Goal: Check status: Check status

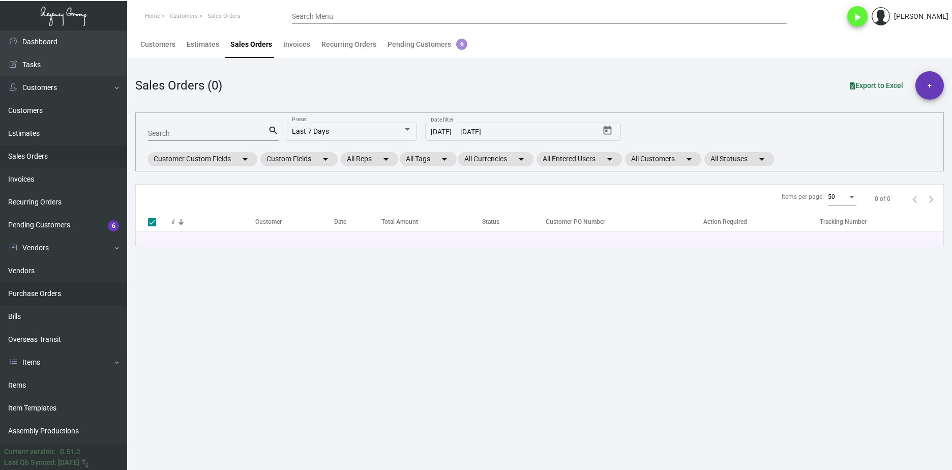
click at [78, 297] on link "Purchase Orders" at bounding box center [63, 293] width 127 height 23
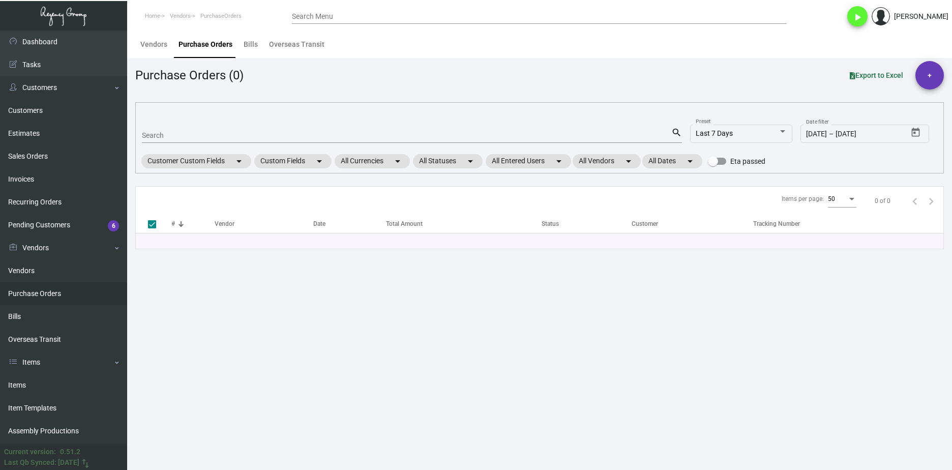
click at [194, 137] on input "Search" at bounding box center [406, 136] width 529 height 8
paste input "107902"
type input "107902"
checkbox input "false"
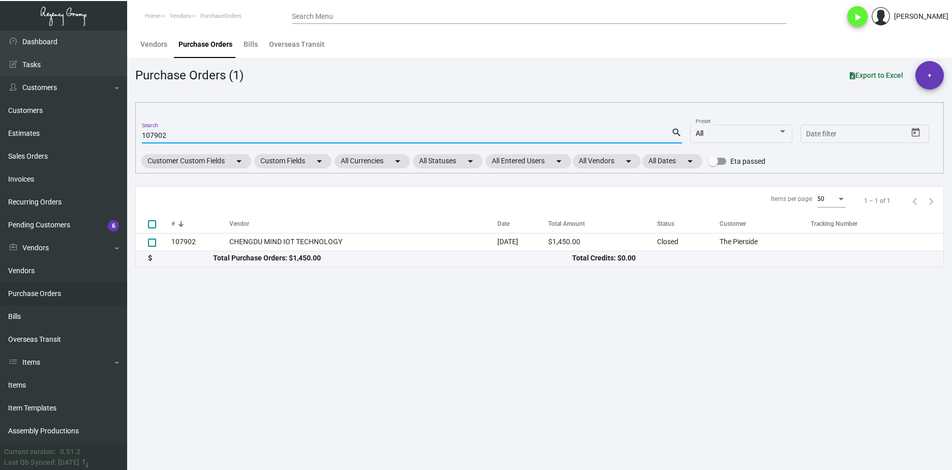
type input "107902"
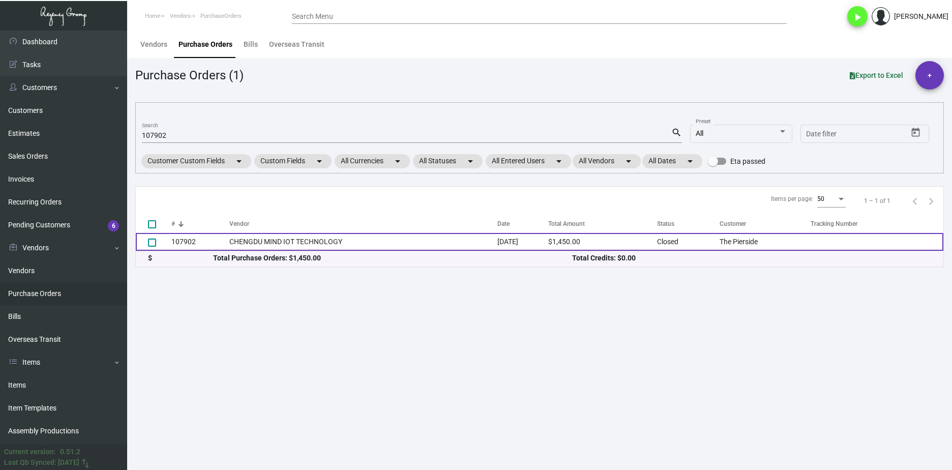
click at [269, 246] on td "CHENGDU MIND IOT TECHNOLOGY" at bounding box center [363, 242] width 268 height 18
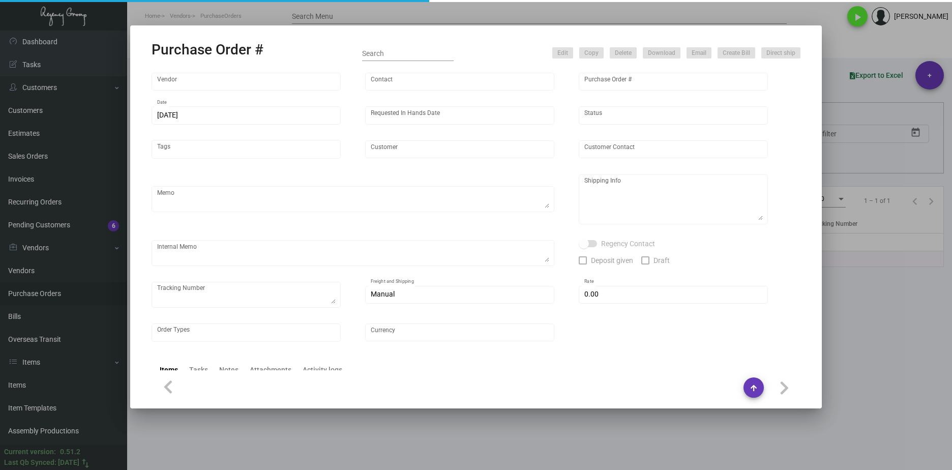
type input "CHENGDU MIND IOT TECHNOLOGY"
type input "ANGEL HU"
type input "107902"
type input "10/21/2024"
type input "11/22/2024"
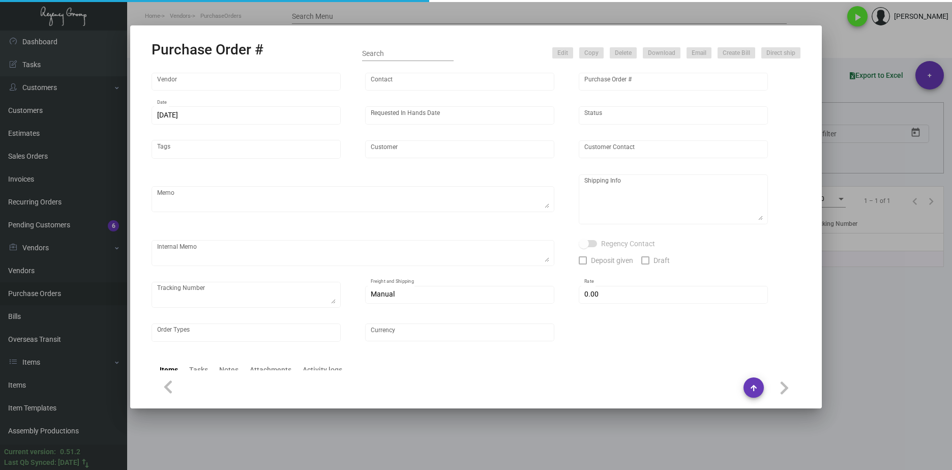
type input "The Pierside"
type textarea "Please ship 2k by air to our LA warehouse and 8k by boat to our NJ warehouse."
type textarea "Regency Group NJ - Alex Penate 22 Belgrove Dr. Kearny, NJ, 07032 US"
checkbox input "true"
type input "$ 0.00"
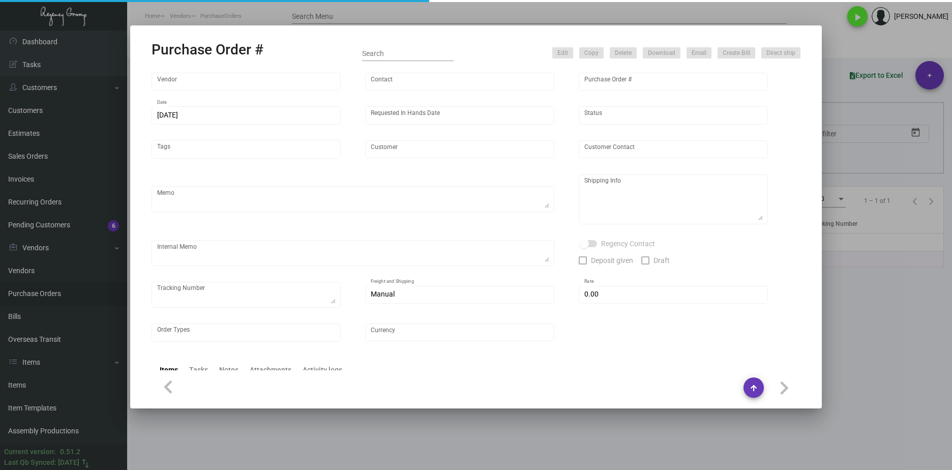
type input "United States Dollar $"
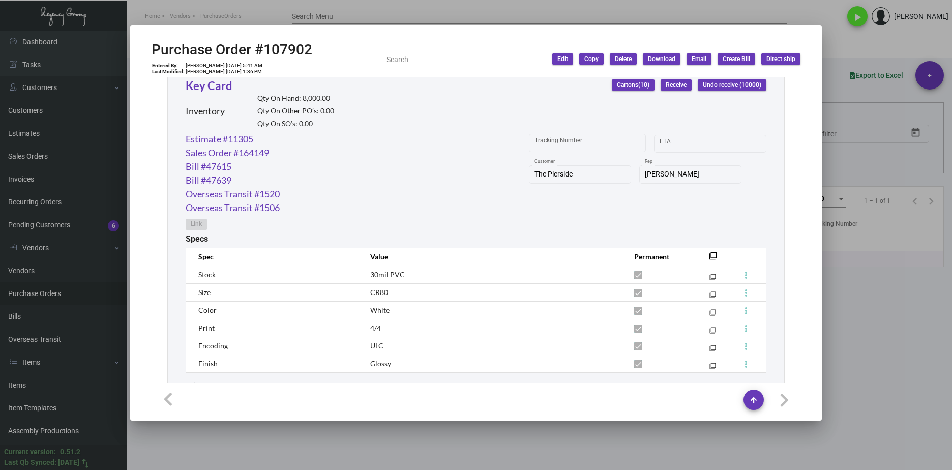
scroll to position [559, 0]
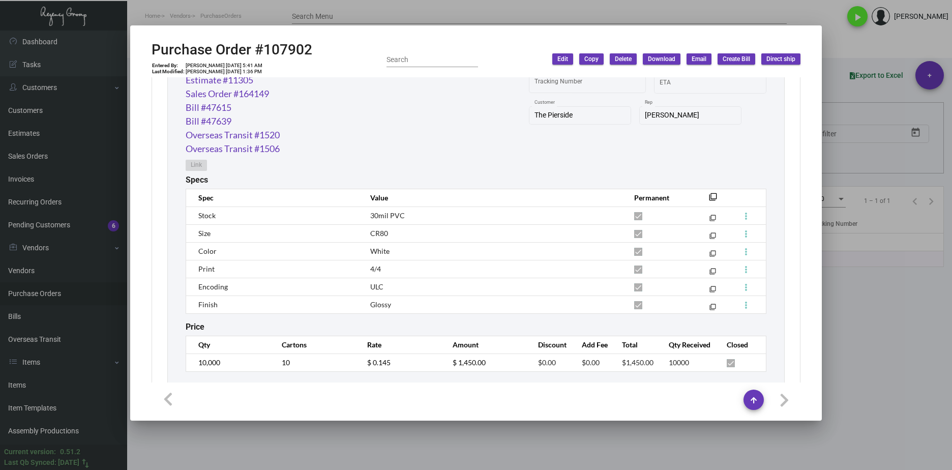
click at [419, 434] on div at bounding box center [476, 235] width 952 height 470
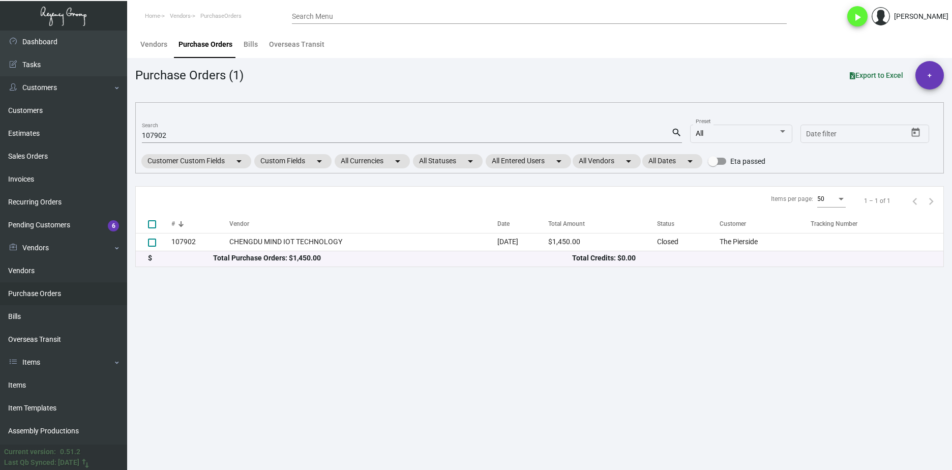
click at [149, 130] on div "107902 Search" at bounding box center [406, 135] width 529 height 16
click at [153, 136] on input "107902" at bounding box center [406, 136] width 529 height 8
paste input "8081"
type input "108081"
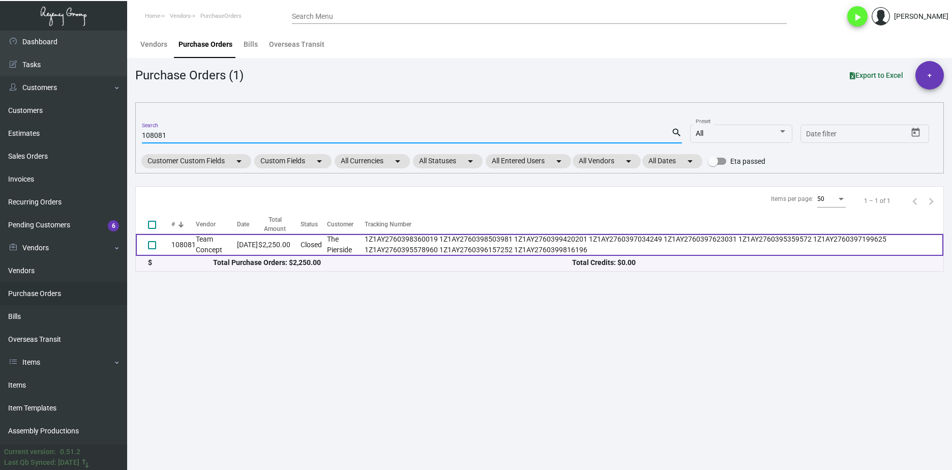
click at [191, 251] on td "108081" at bounding box center [183, 245] width 24 height 22
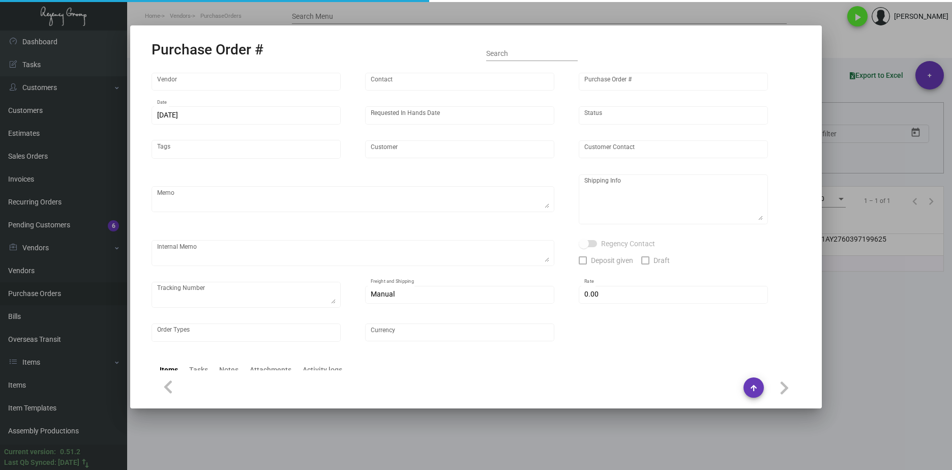
type input "Team Concept"
type input "Branden Harris"
type input "108081"
type input "10/30/2024"
type input "11/15/2024"
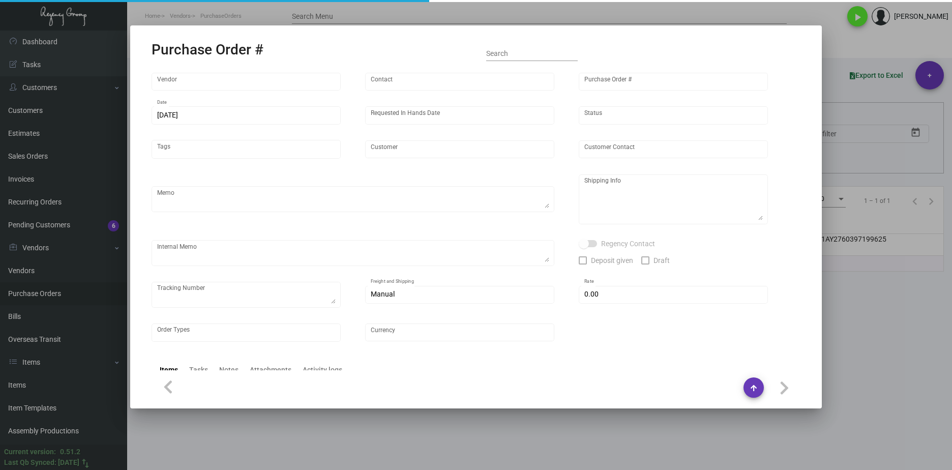
type input "The Pierside"
type input "Judith Villarreal"
type textarea "Reorder - Purchase Order #105473 / Please reach out to SH for UPS labels."
type textarea "Regency Group LA 10845 Vanowen Unit F North Hollywood Los Angeles, CA, 91605 US"
type textarea "Label provided to vendor to ship to LA Warehouse. UPS Ground Cost $94.40"
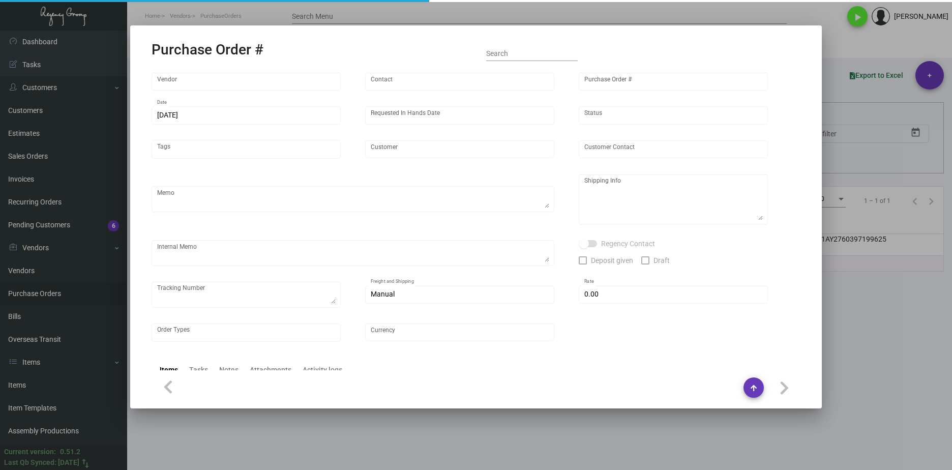
type textarea "1Z1AY2760398360019 1Z1AY2760398503981 1Z1AY2760399420201 1Z1AY2760397034249 1Z1…"
type input "$ 0.00"
type input "United States Dollar $"
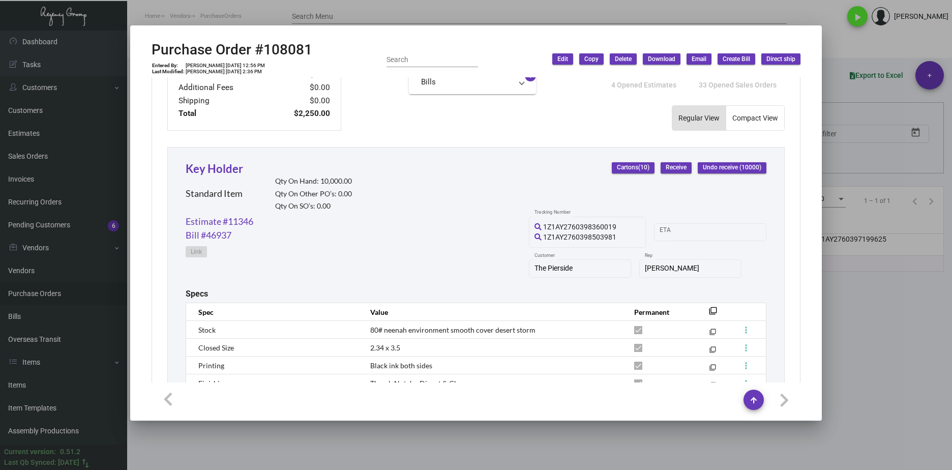
scroll to position [508, 0]
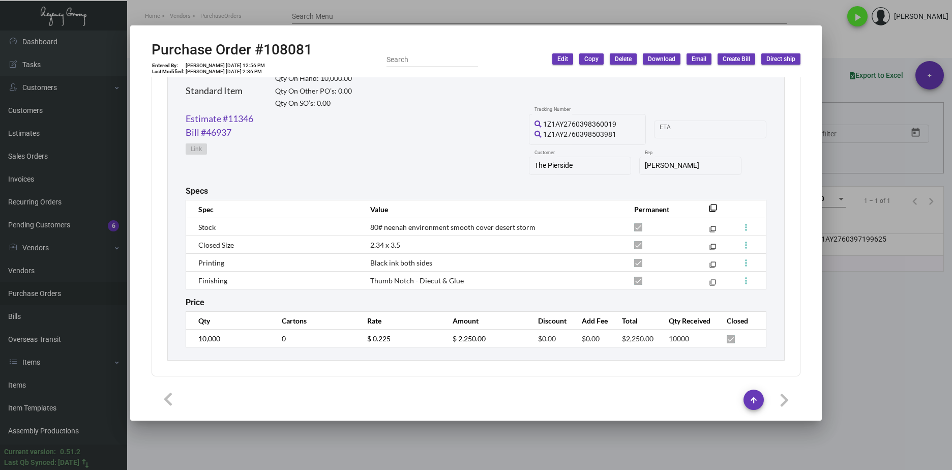
click at [300, 47] on h2 "Purchase Order #108081" at bounding box center [231, 49] width 161 height 17
click at [689, 304] on div "Price" at bounding box center [476, 302] width 581 height 10
drag, startPoint x: 391, startPoint y: 344, endPoint x: 365, endPoint y: 344, distance: 25.9
click at [365, 344] on td "$ 0.225" at bounding box center [399, 338] width 85 height 18
click at [839, 296] on div at bounding box center [476, 235] width 952 height 470
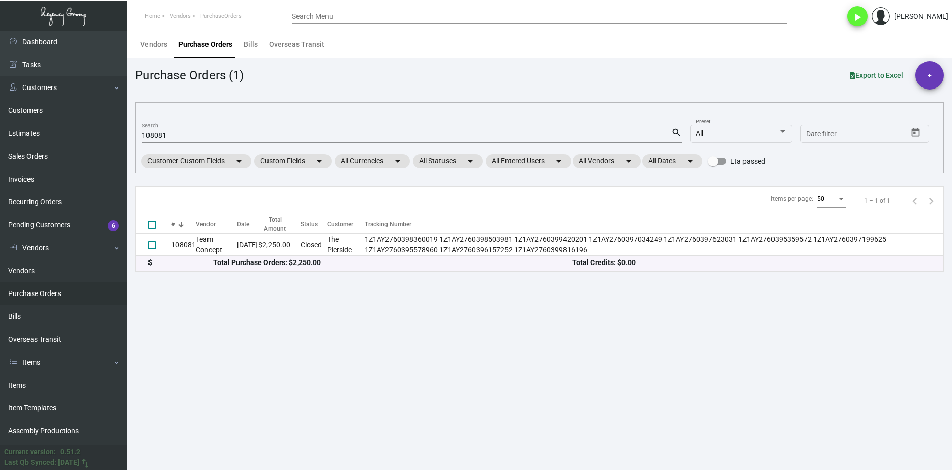
click at [155, 137] on input "108081" at bounding box center [406, 136] width 529 height 8
click at [154, 137] on input "108081" at bounding box center [406, 136] width 529 height 8
paste input "4259"
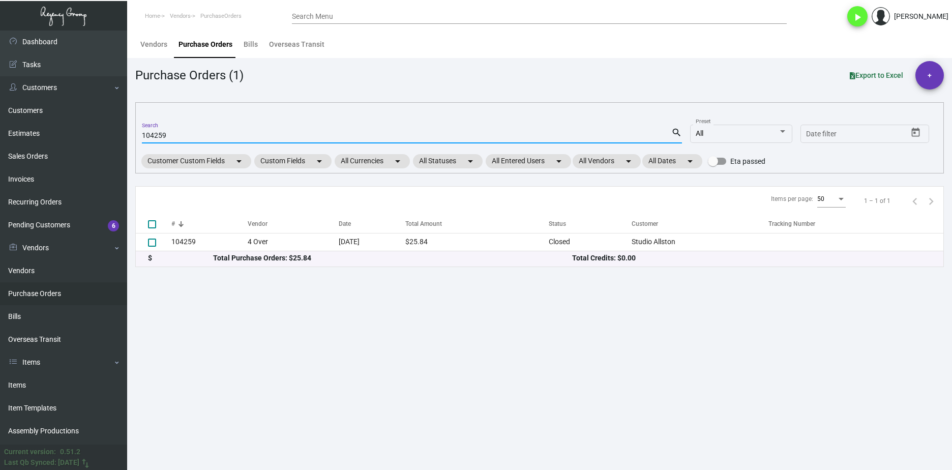
click at [232, 124] on mat-form-field "104259 Search search" at bounding box center [412, 135] width 540 height 32
click at [231, 124] on mat-form-field "104259 Search search" at bounding box center [412, 135] width 540 height 32
drag, startPoint x: 231, startPoint y: 124, endPoint x: 234, endPoint y: 130, distance: 6.8
click at [234, 130] on div "104259 Search" at bounding box center [406, 135] width 529 height 16
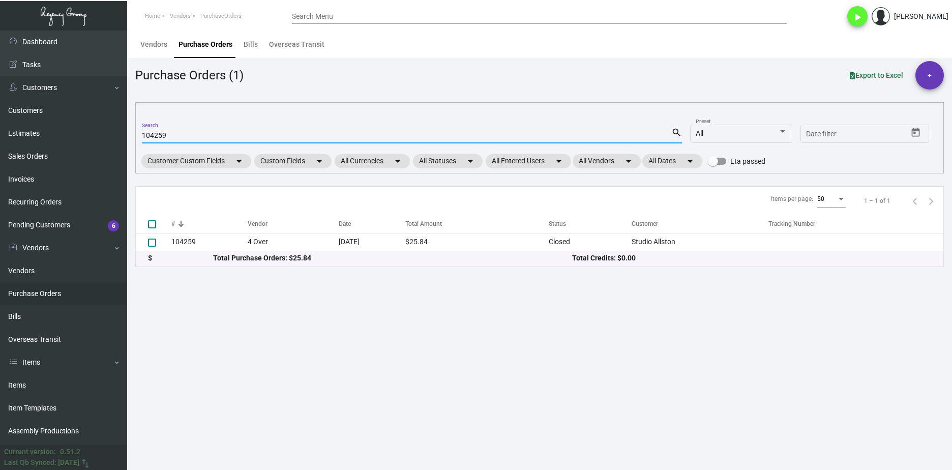
click at [230, 136] on input "104259" at bounding box center [406, 136] width 529 height 8
paste input "630"
type input "104630"
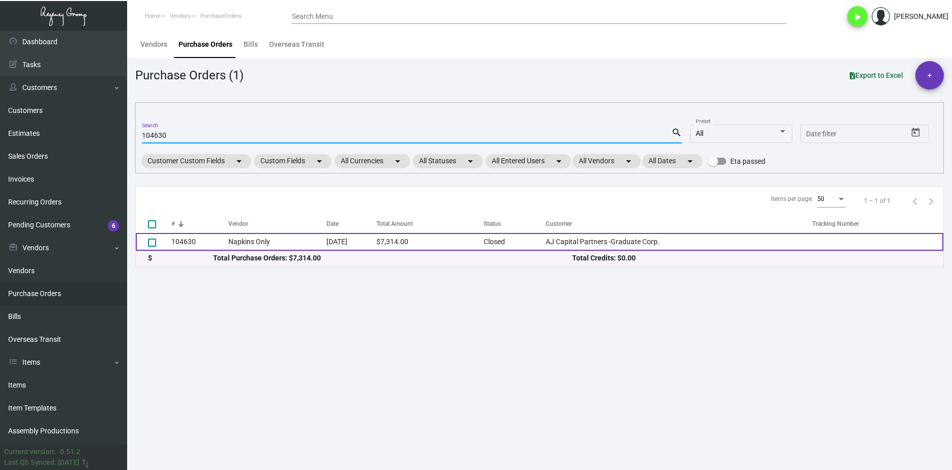
click at [230, 245] on td "Napkins Only" at bounding box center [277, 242] width 98 height 18
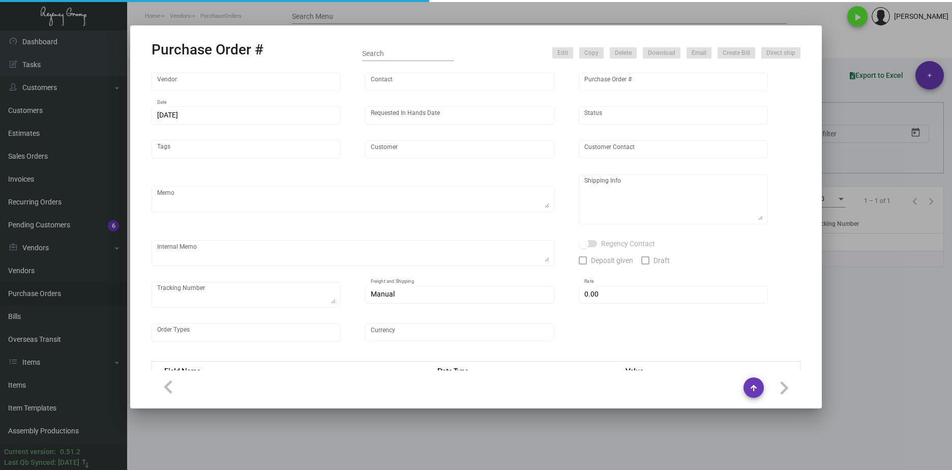
type input "Napkins Only"
type input "Anna Brereton"
type input "104630"
type input "4/5/2024"
type input "5/17/2024"
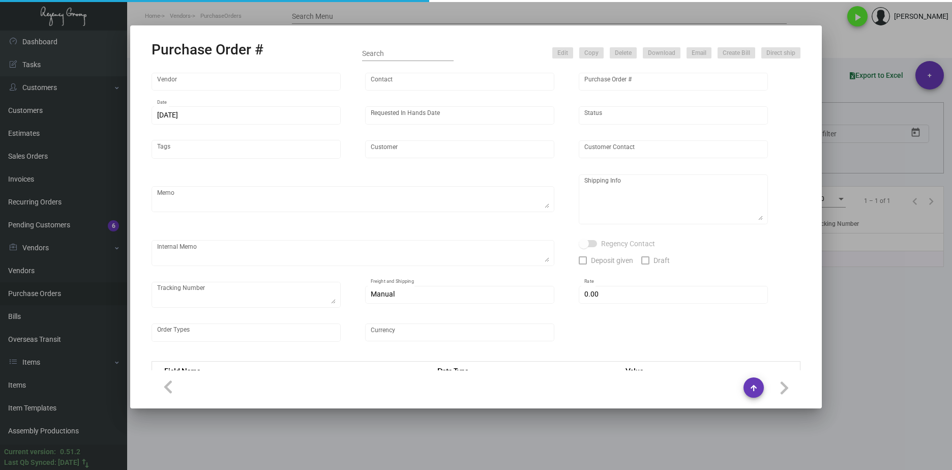
type input "AJ Capital Partners -Graduate Corp."
type textarea "When ready to ship, contact: sh@theregencygroup.net for all shipments UPS or LT…"
type textarea "Regency Group NJ - Alex Penate 22 Belgrove Dr. Kearny, NJ, 07032 US"
type textarea "NJ Warehouse. Shipped on 5/9/2024 via ArcBest. The shipment number is 134665804."
checkbox input "true"
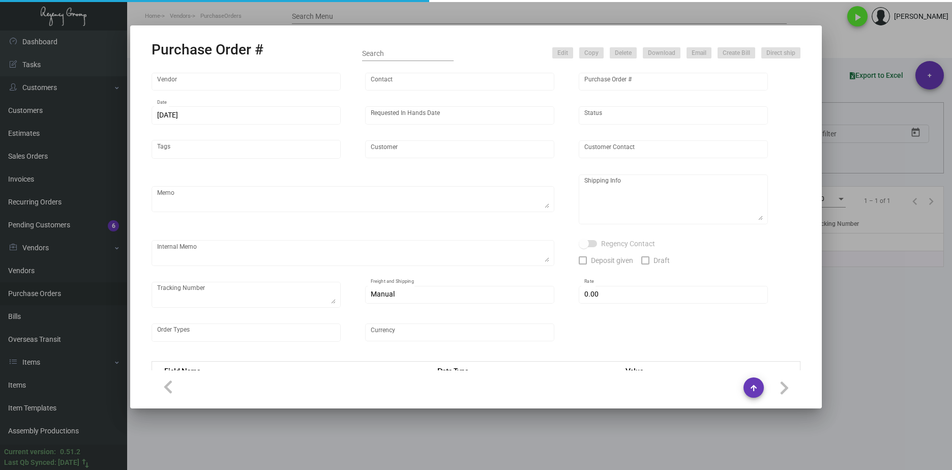
type input "$ 0.00"
type input "United States Dollar $"
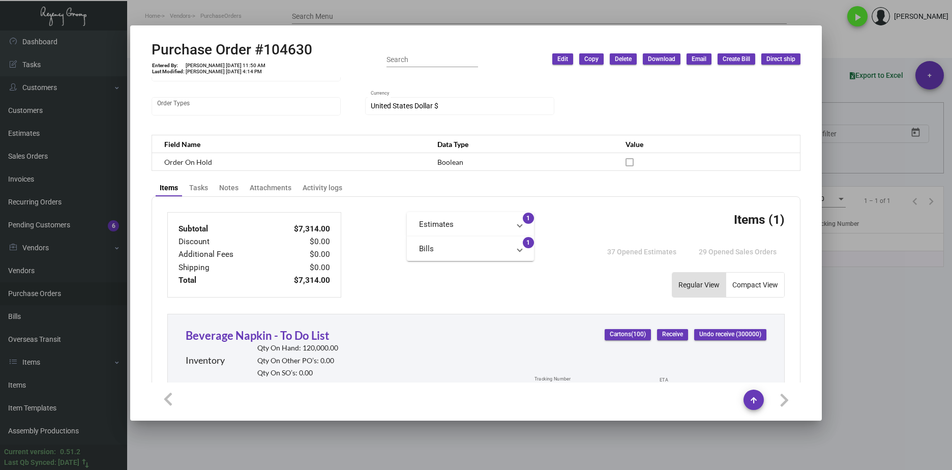
scroll to position [225, 0]
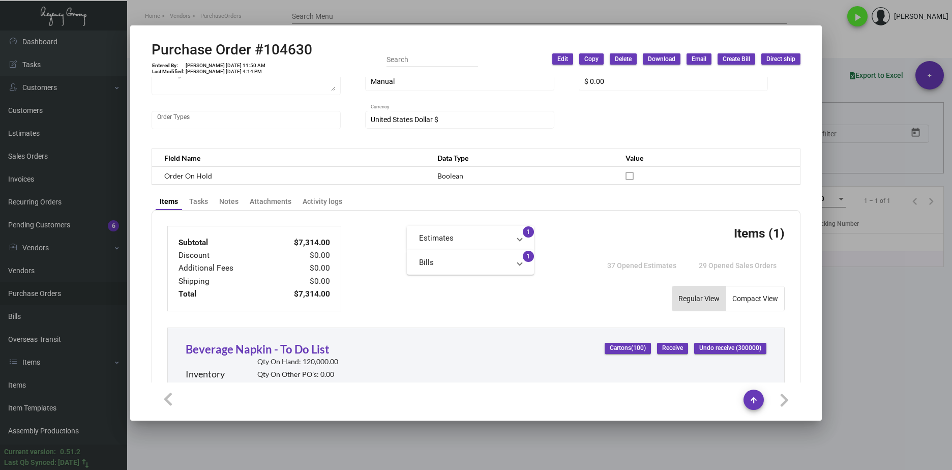
click at [477, 447] on div at bounding box center [476, 235] width 952 height 470
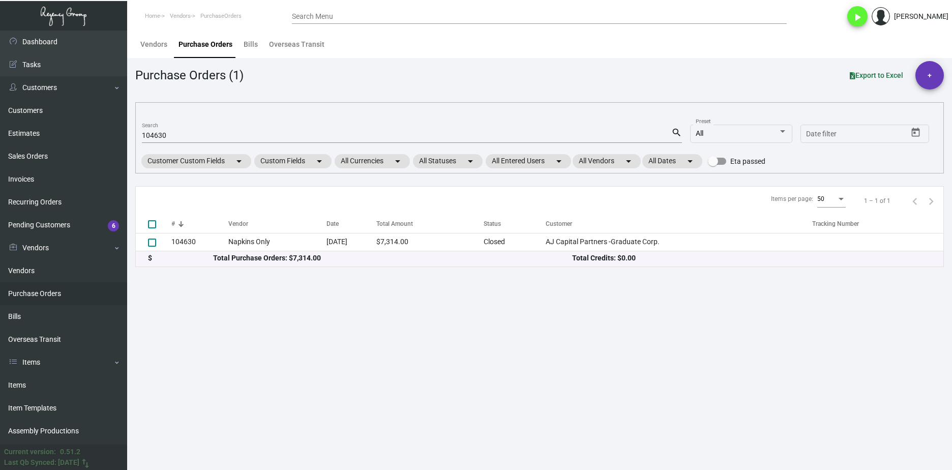
click at [157, 139] on input "104630" at bounding box center [406, 136] width 529 height 8
paste input "2611"
type input "102611"
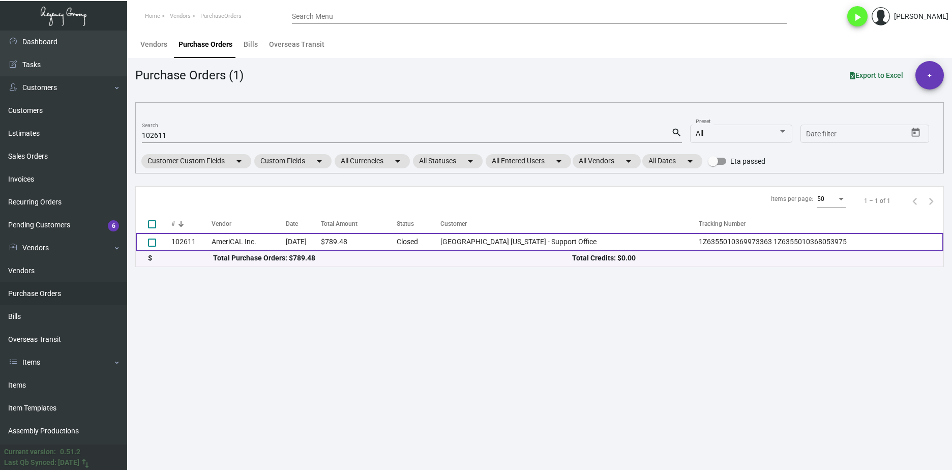
click at [224, 243] on td "AmeriCAL Inc." at bounding box center [248, 242] width 74 height 18
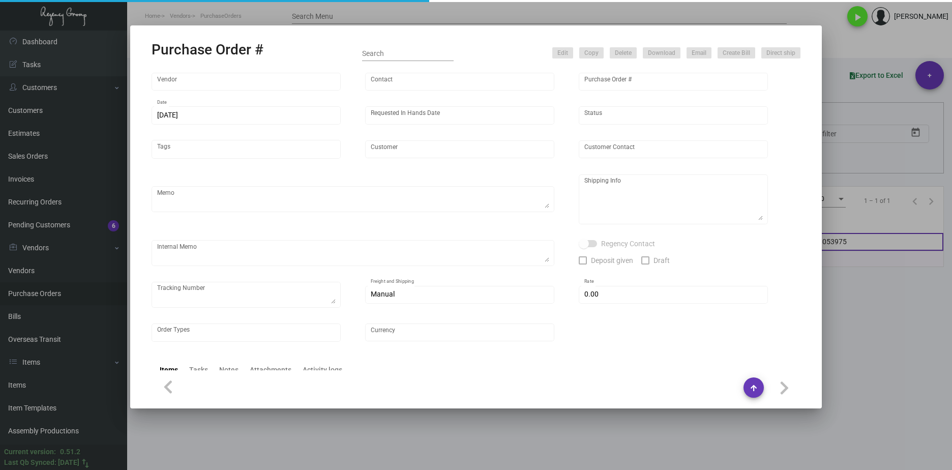
type input "AmeriCAL Inc."
type input "Send Orders"
type input "102611"
type input "12/7/2023"
type input "1/2/2024"
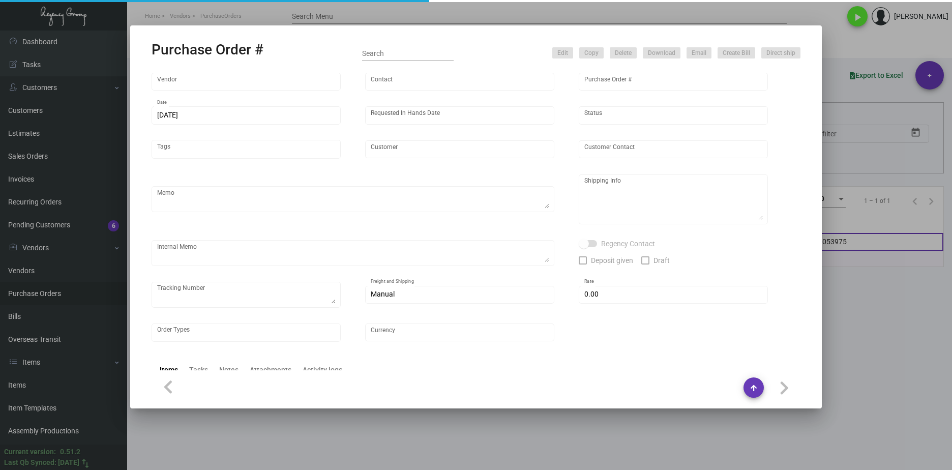
type input "Soho House New York - Support Office"
type textarea "PLEASE SEND PDF PROOFS TO OUR ART TEAM ; ART@THEREGENCYGROUP.NET WITH ME IN CC!…"
type textarea "Regency Group NJ - Alex Penate 22 Belgrove Dr. Kearny, NJ, 07032 US"
type textarea "12.11 - Vendor Order # is 1090269 12.12 - Proofs sent over; APPROVED. 12.20 - R…"
checkbox input "true"
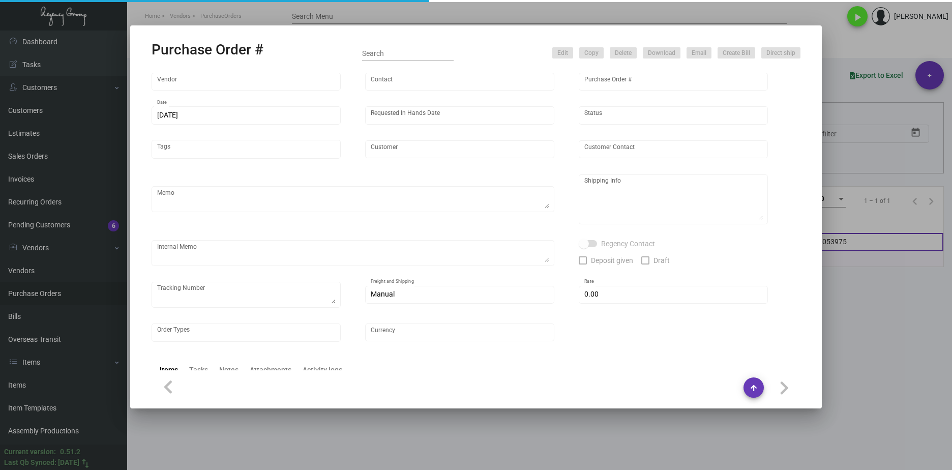
type textarea "1Z6355010369973363 1Z6355010368053975"
type input "$ 0.00"
type input "United States Dollar $"
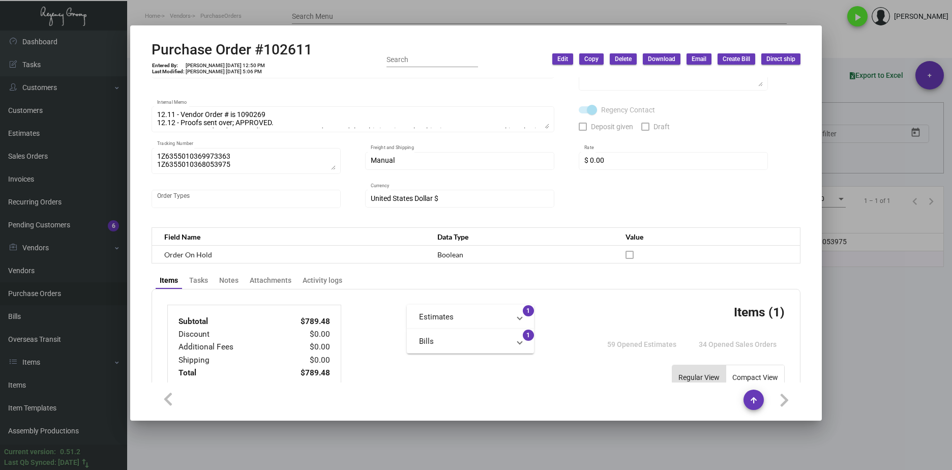
scroll to position [305, 0]
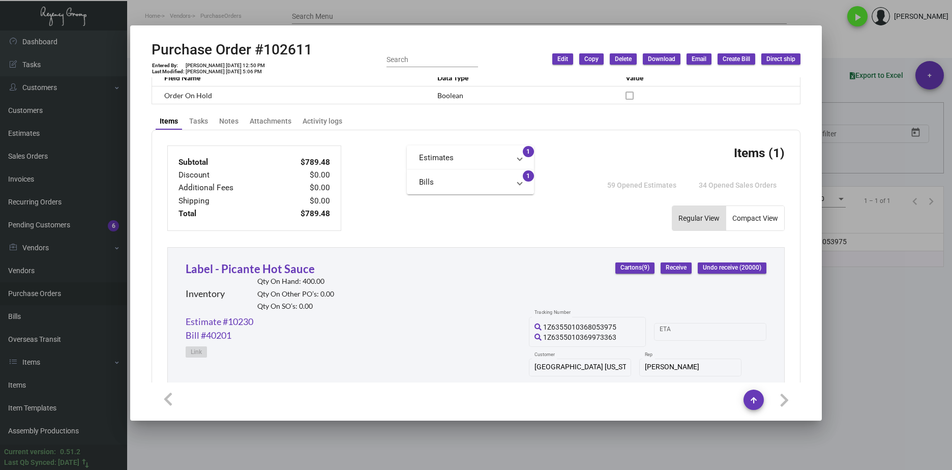
click at [467, 440] on div at bounding box center [476, 235] width 952 height 470
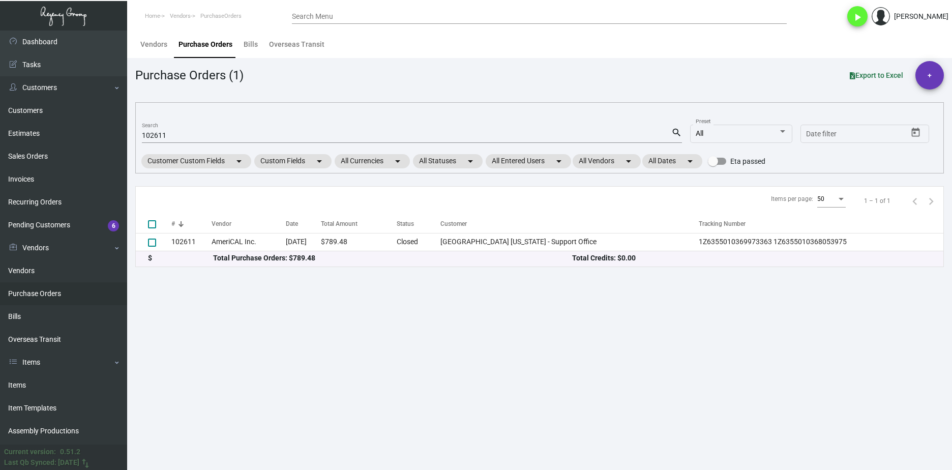
click at [158, 138] on input "102611" at bounding box center [406, 136] width 529 height 8
paste input "7813"
type input "107813"
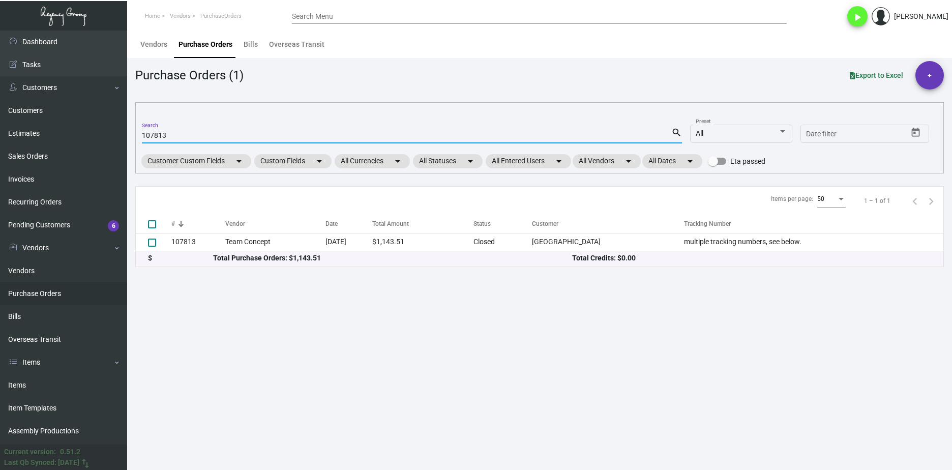
click at [204, 242] on td "107813" at bounding box center [198, 242] width 54 height 18
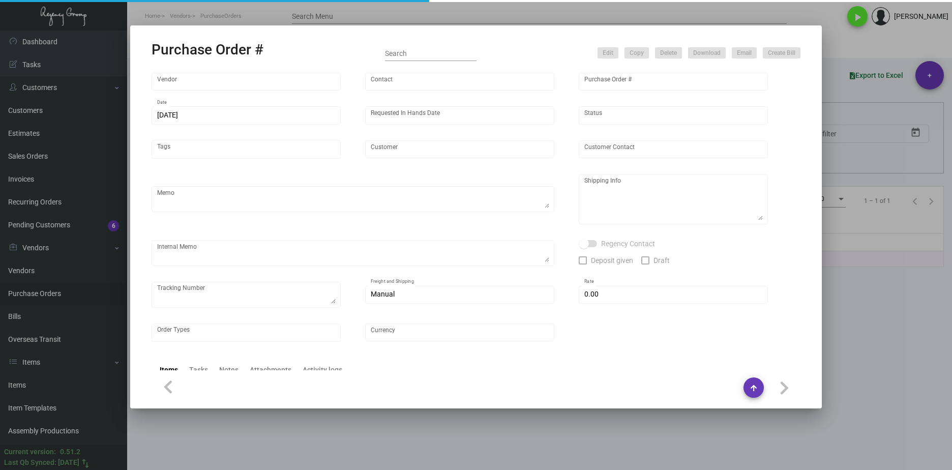
type input "Team Concept"
type input "Branden Harris"
type input "107813"
type input "10/14/2024"
type input "10/28/2024"
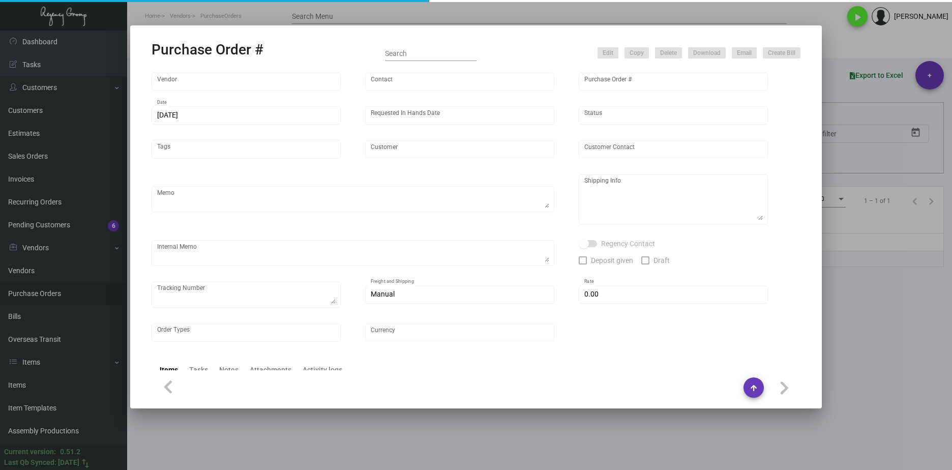
type input "Harbor Front Inn"
type textarea "PLEASE KINDLY EXPEDITE AS MUCH AS POSSIBLE ~ ***ANY PRICE DISCREPANCY MUST BE C…"
type textarea "Regency Group NJ - Alex Penate 22 Belgrove Dr. Kearny, NJ, 07032 US"
type textarea "10.14 - Requested to expedite but requires 10-12 BD until ready to ship. Label …"
checkbox input "true"
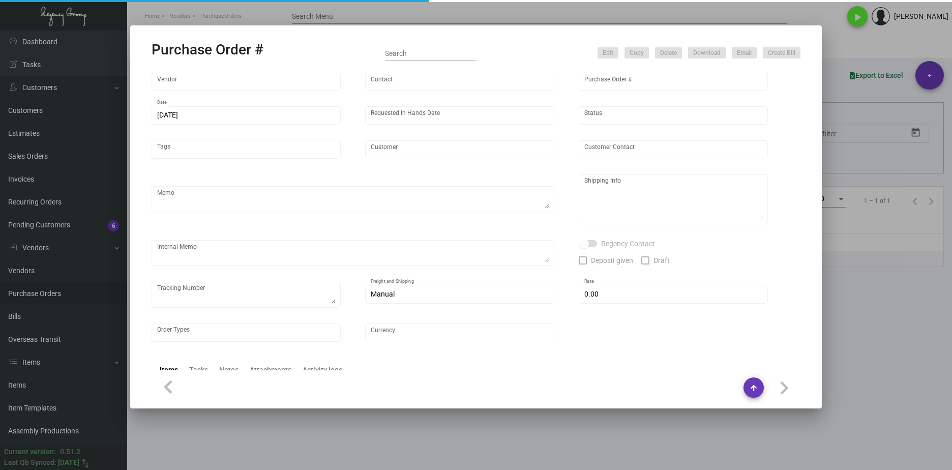
type textarea "multiple tracking numbers, see below."
type input "$ 0.00"
type input "United States Dollar $"
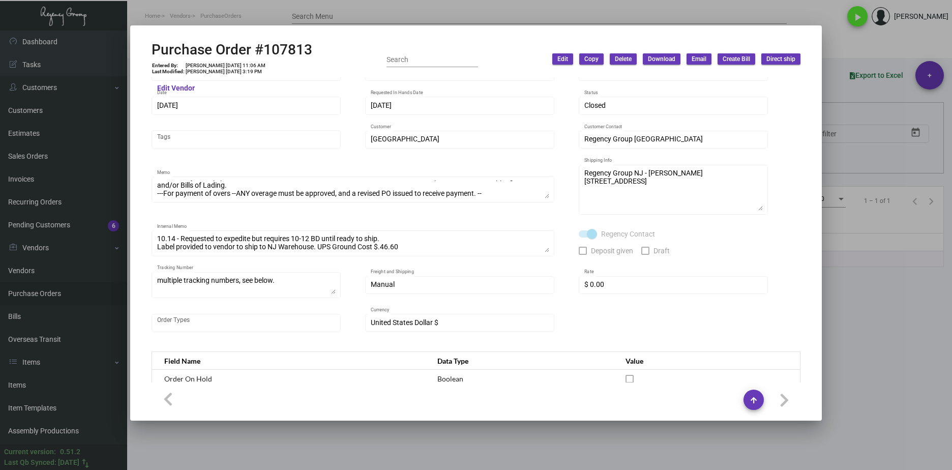
scroll to position [0, 0]
